Goal: Task Accomplishment & Management: Use online tool/utility

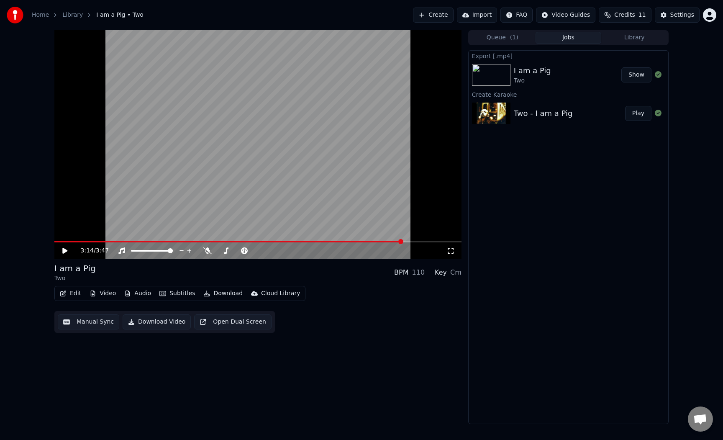
click at [435, 16] on button "Create" at bounding box center [433, 15] width 41 height 15
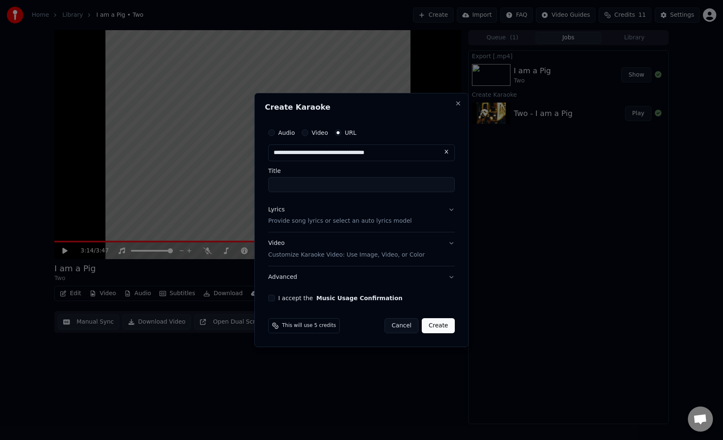
type input "**********"
click at [340, 187] on input "Title" at bounding box center [361, 184] width 187 height 15
type input "**********"
paste input "**********"
type input "**********"
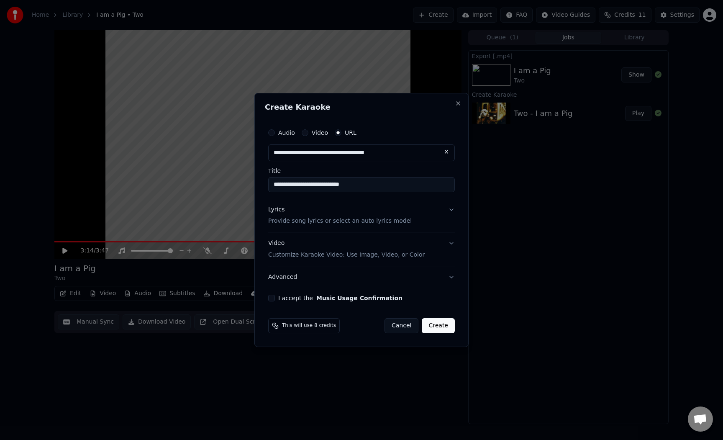
click at [397, 221] on p "Provide song lyrics or select an auto lyrics model" at bounding box center [340, 221] width 144 height 8
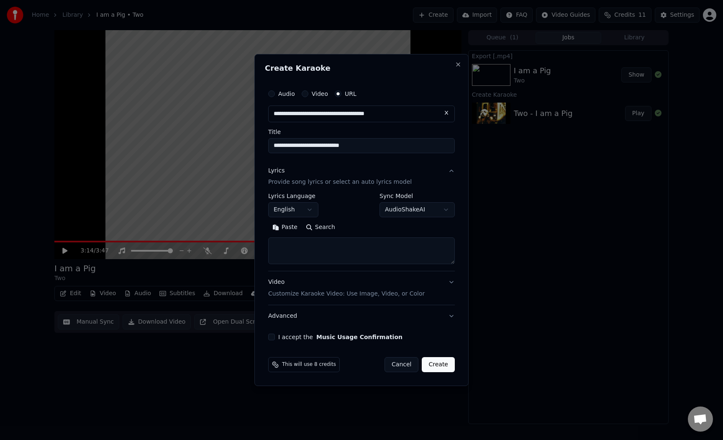
click at [393, 251] on textarea at bounding box center [361, 251] width 187 height 27
paste textarea "**********"
type textarea "**********"
click at [270, 336] on button "I accept the Music Usage Confirmation" at bounding box center [271, 336] width 7 height 7
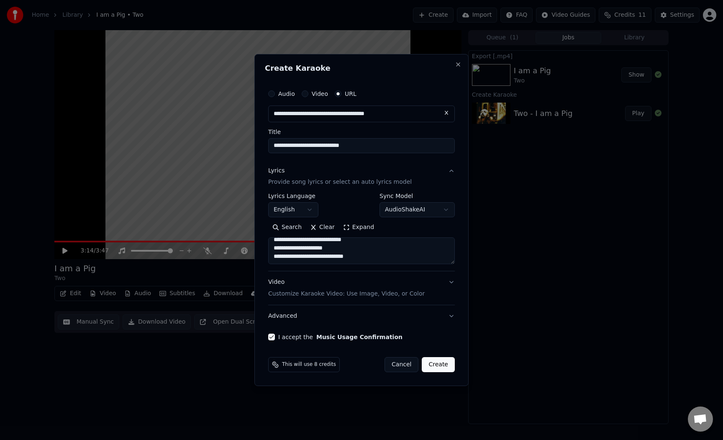
click at [443, 364] on button "Create" at bounding box center [438, 364] width 33 height 15
select select
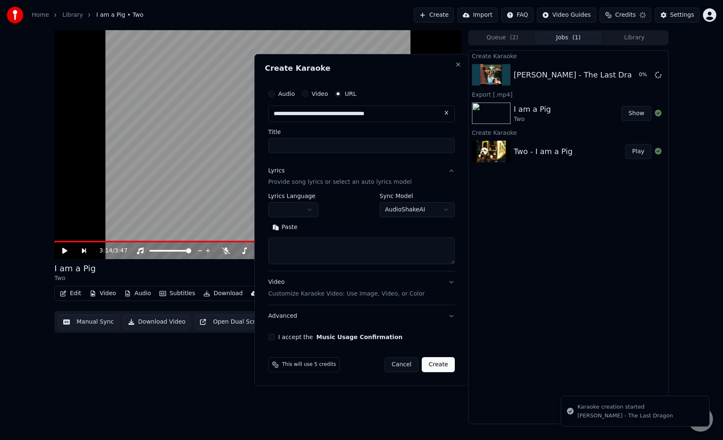
scroll to position [0, 0]
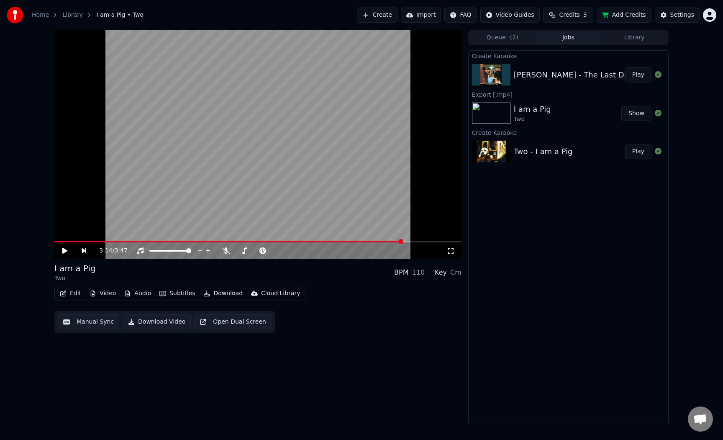
click at [644, 74] on button "Play" at bounding box center [638, 74] width 26 height 15
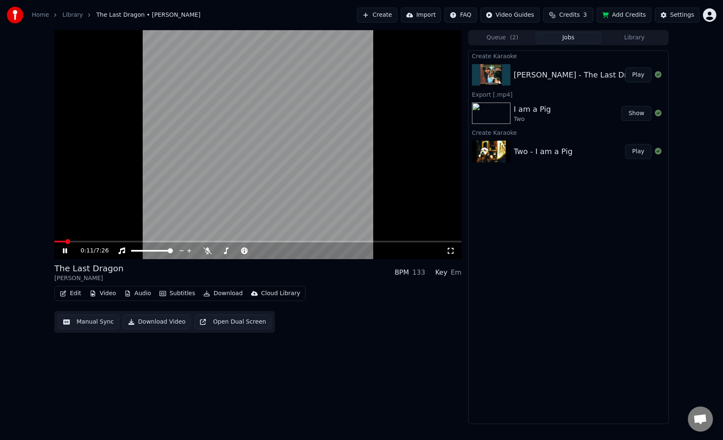
click at [84, 240] on video at bounding box center [257, 144] width 407 height 229
click at [85, 241] on span at bounding box center [257, 242] width 407 height 2
click at [65, 250] on icon at bounding box center [64, 251] width 5 height 6
click at [202, 242] on span at bounding box center [257, 242] width 407 height 2
click at [222, 242] on span at bounding box center [257, 242] width 407 height 2
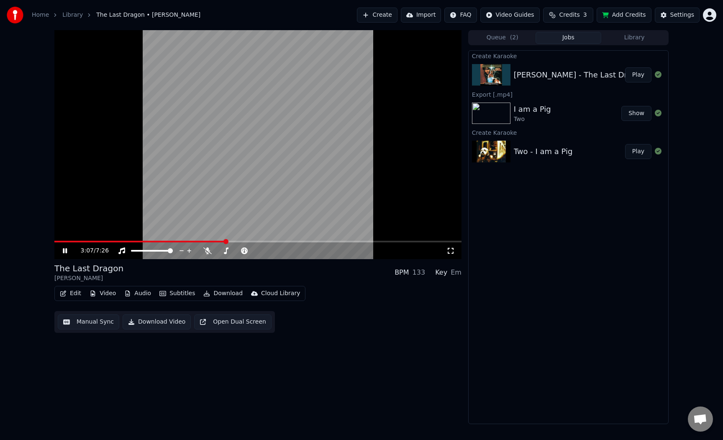
click at [215, 300] on div "Edit Video Audio Subtitles Download Cloud Library" at bounding box center [179, 293] width 251 height 15
click at [221, 294] on button "Download" at bounding box center [223, 293] width 46 height 12
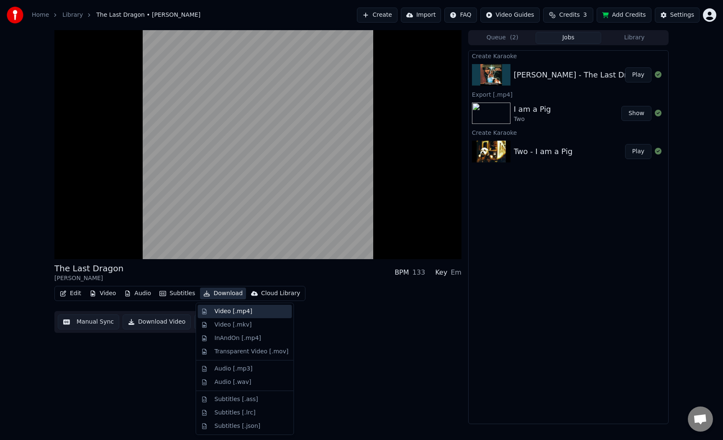
click at [239, 310] on div "Video [.mp4]" at bounding box center [234, 311] width 38 height 8
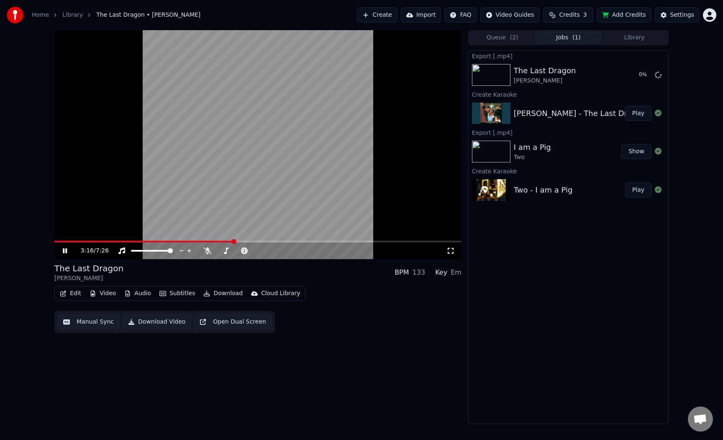
click at [67, 252] on icon at bounding box center [65, 250] width 4 height 5
click at [587, 318] on div "Export [.mp4] The Last Dragon [PERSON_NAME] 0 % Create Karaoke [PERSON_NAME] - …" at bounding box center [568, 237] width 200 height 374
click at [639, 38] on button "Library" at bounding box center [634, 38] width 66 height 12
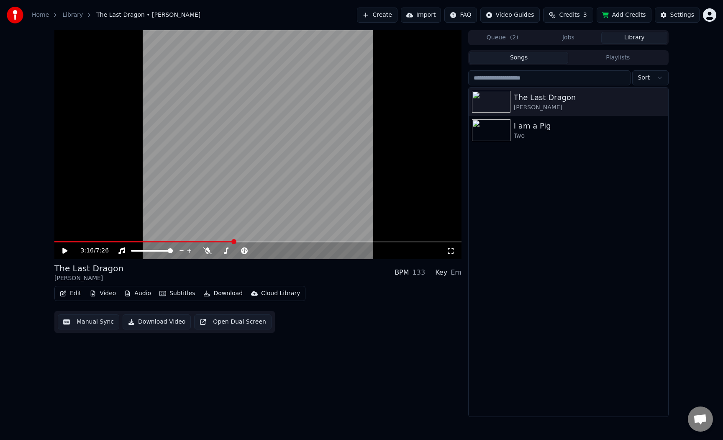
click at [562, 12] on span "Credits" at bounding box center [569, 15] width 21 height 8
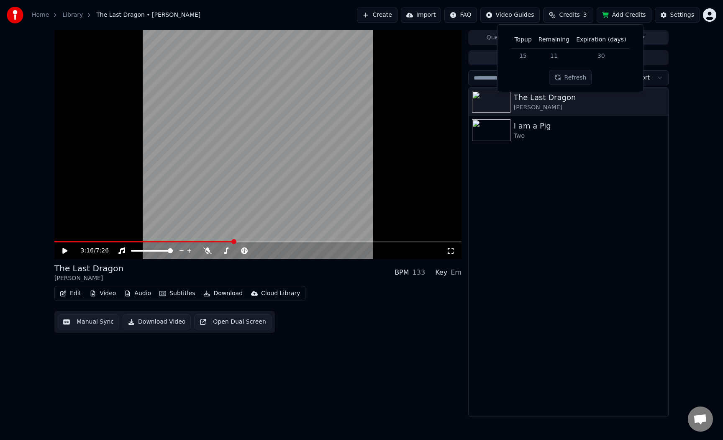
click at [567, 76] on button "Refresh" at bounding box center [570, 77] width 43 height 15
click at [589, 11] on button "Credits 3" at bounding box center [568, 15] width 50 height 15
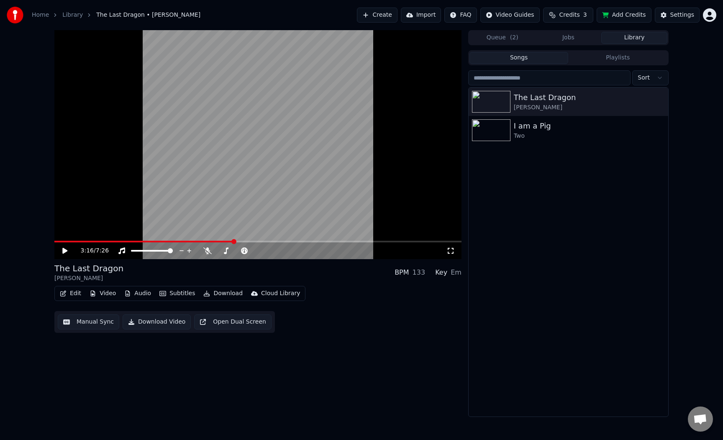
click at [589, 11] on button "Credits 3" at bounding box center [568, 15] width 50 height 15
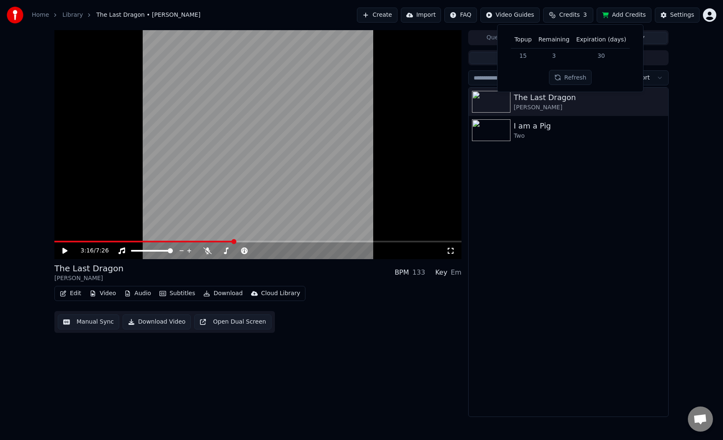
click at [589, 11] on button "Credits 3" at bounding box center [568, 15] width 50 height 15
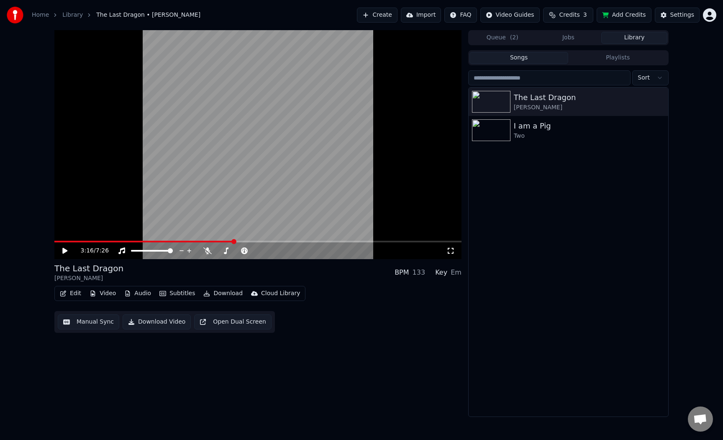
click at [634, 21] on button "Add Credits" at bounding box center [624, 15] width 55 height 15
